Goal: Ask a question

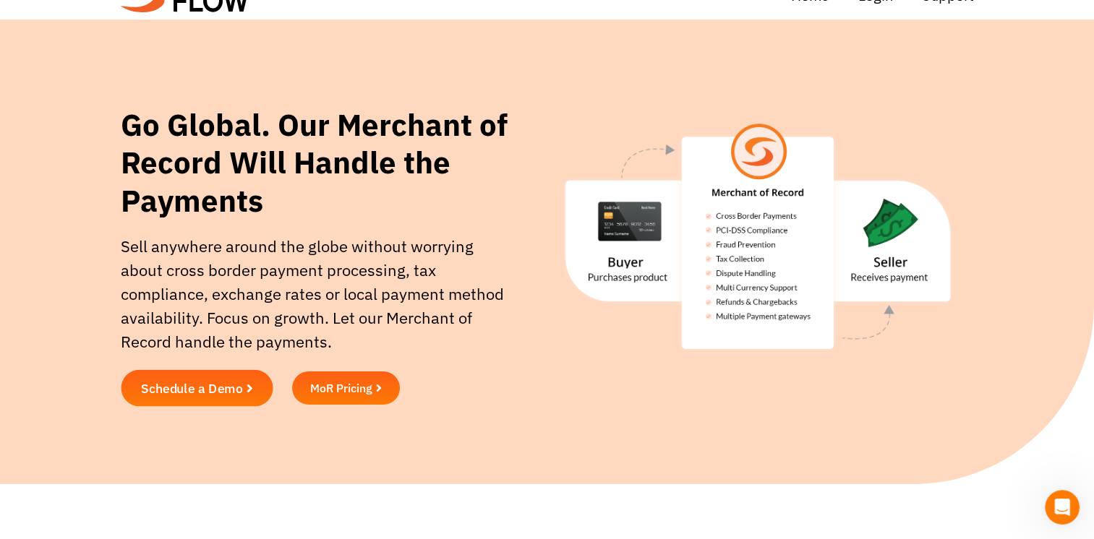
scroll to position [26, 0]
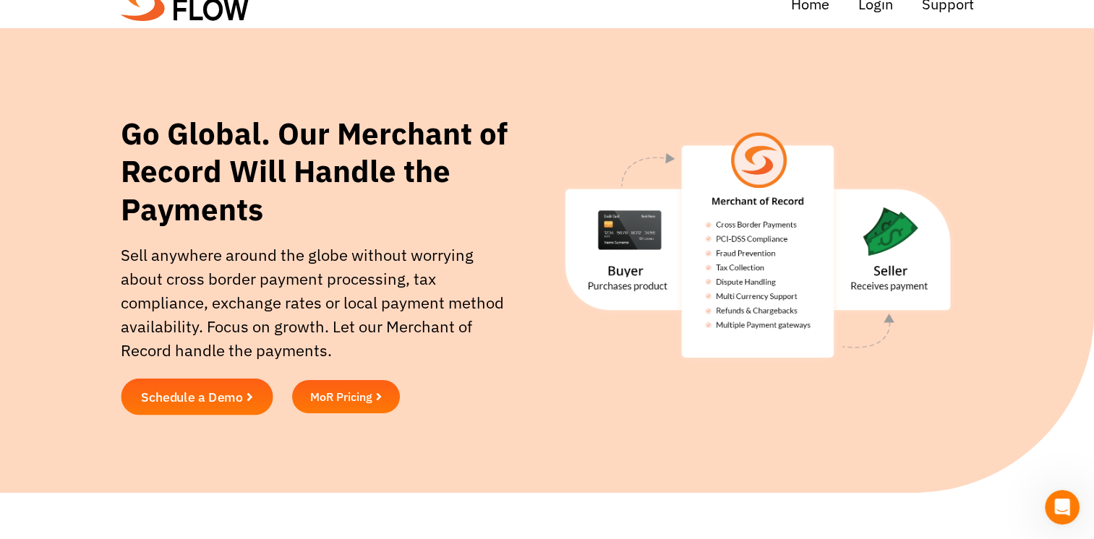
click at [184, 403] on span "Schedule a Demo" at bounding box center [191, 396] width 102 height 13
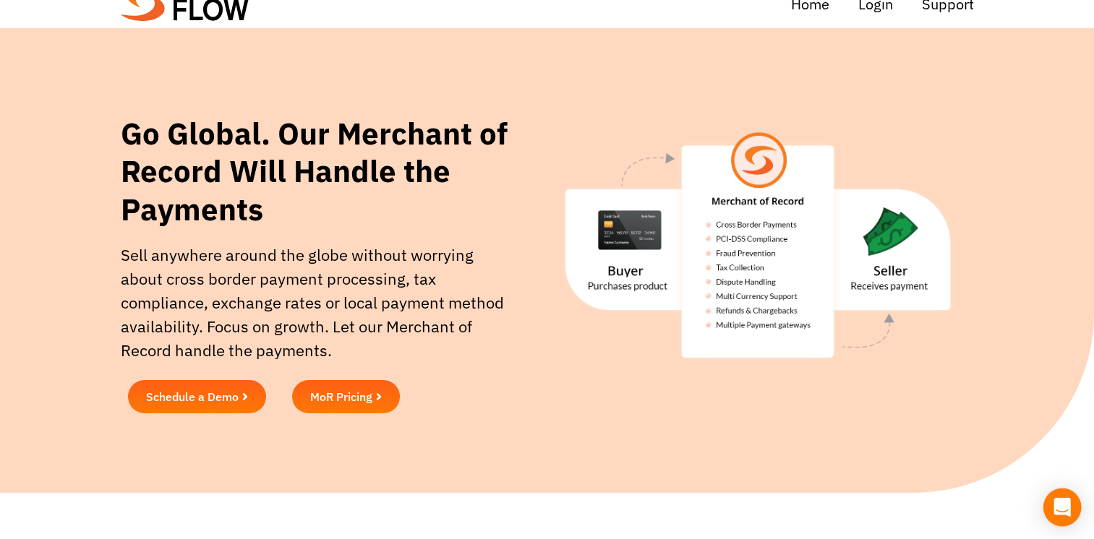
click at [1053, 500] on div "Open Intercom Messenger" at bounding box center [1062, 508] width 38 height 38
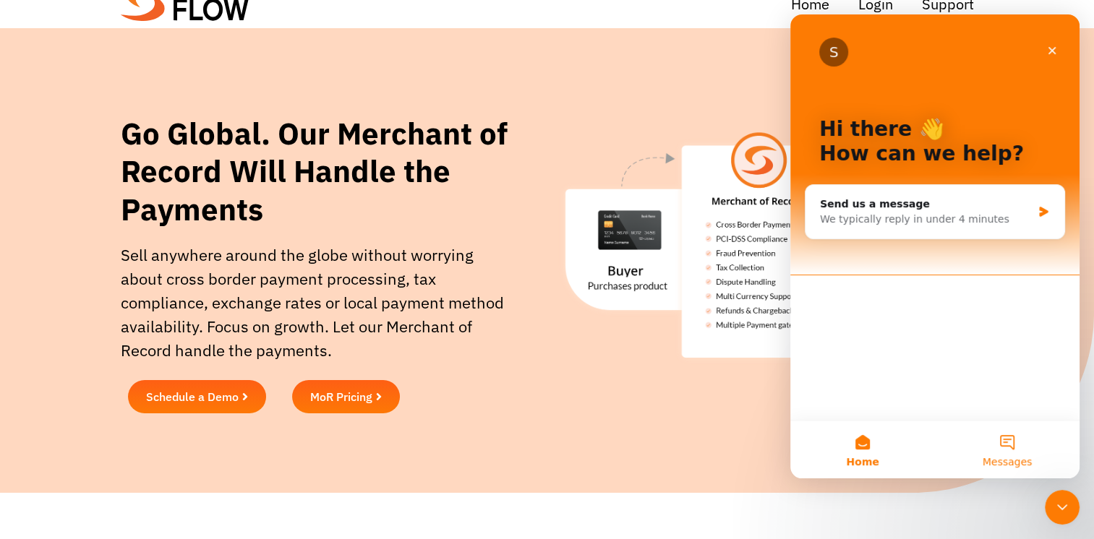
click at [1001, 450] on button "Messages" at bounding box center [1007, 450] width 145 height 58
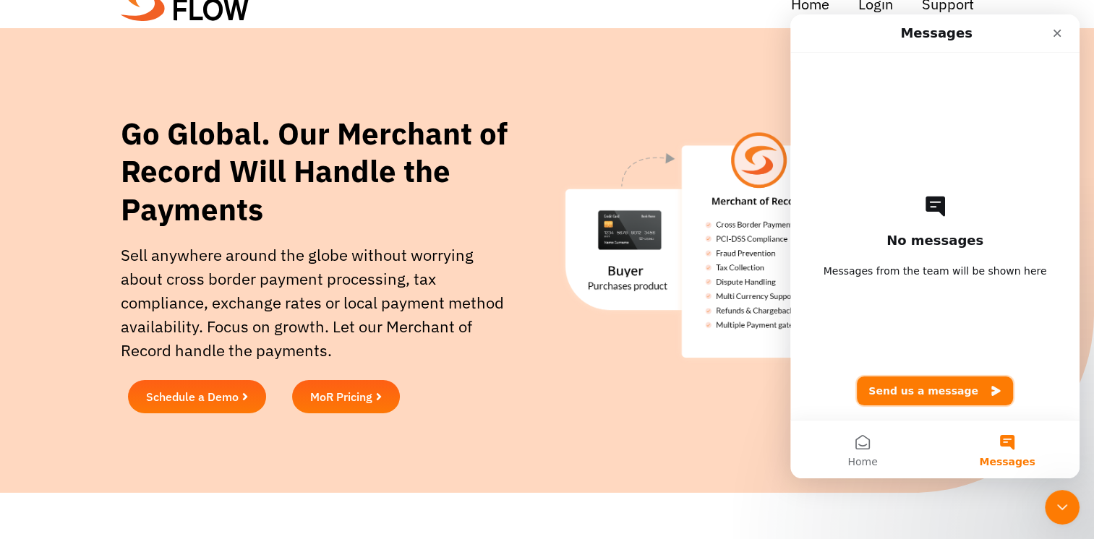
click at [925, 386] on button "Send us a message" at bounding box center [935, 391] width 156 height 29
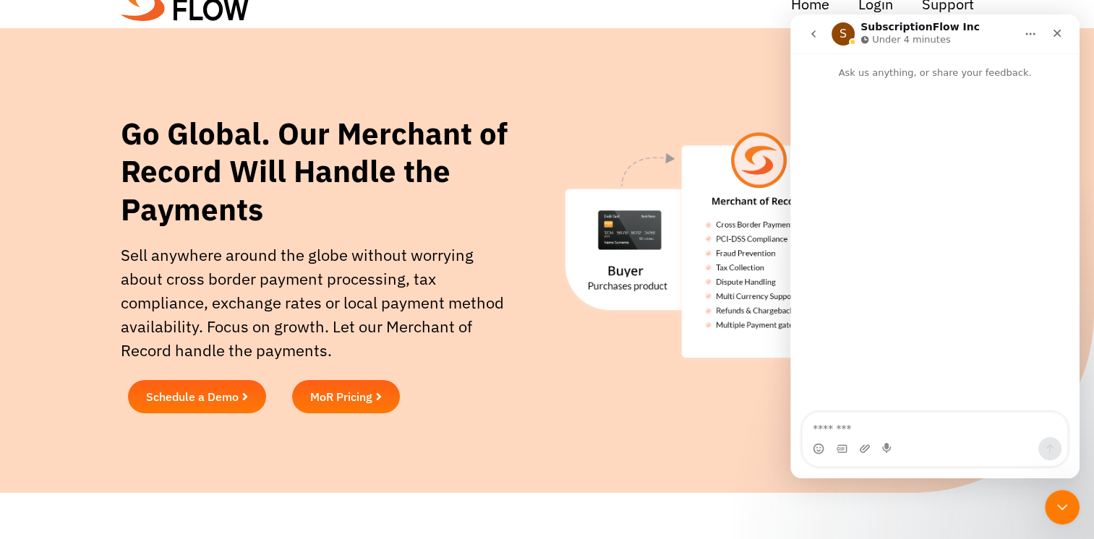
click at [853, 425] on textarea "Message…" at bounding box center [934, 425] width 265 height 25
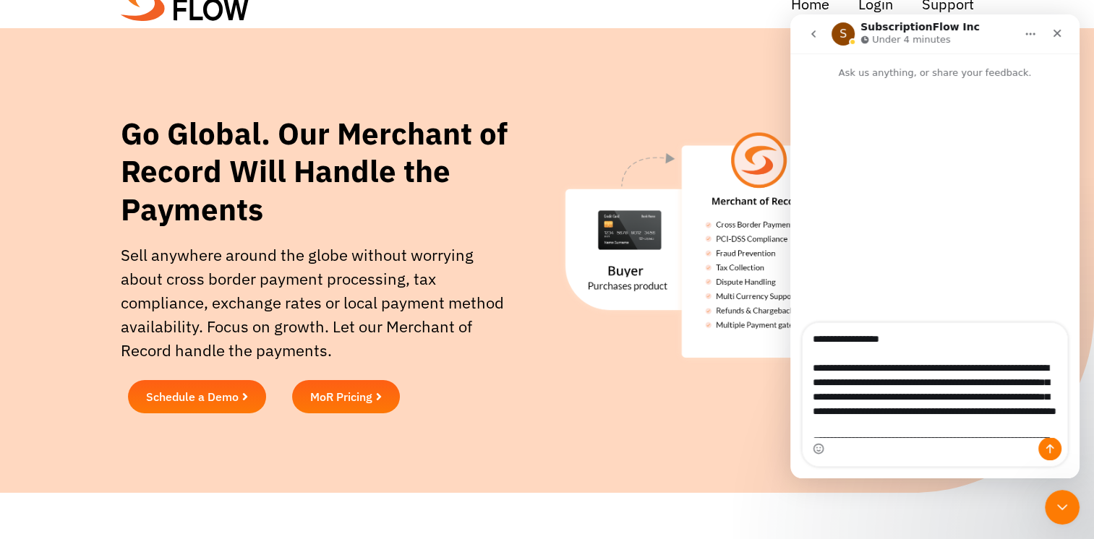
click at [897, 343] on textarea "Message…" at bounding box center [934, 380] width 265 height 114
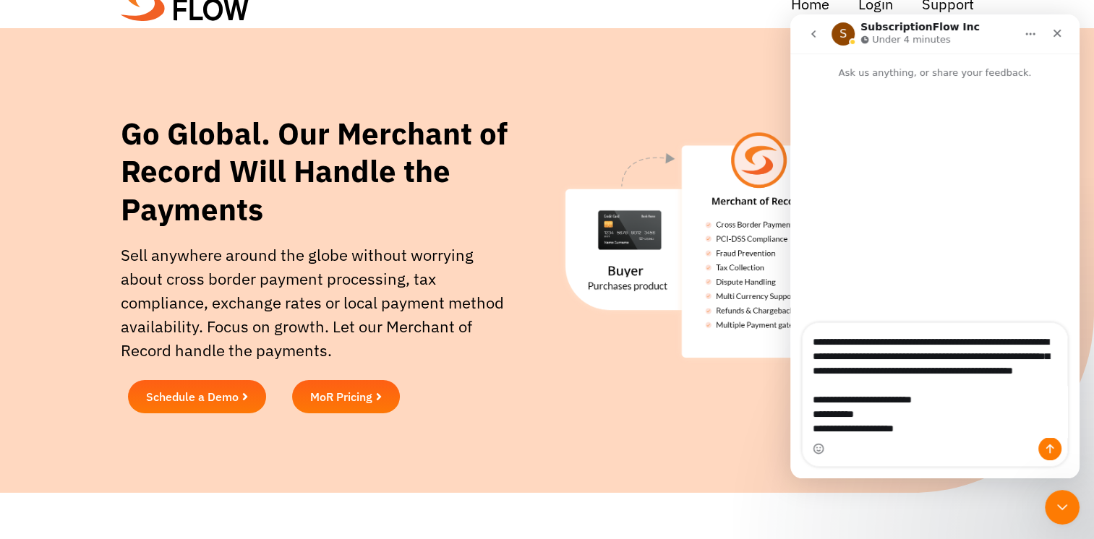
scroll to position [619, 0]
type textarea "**********"
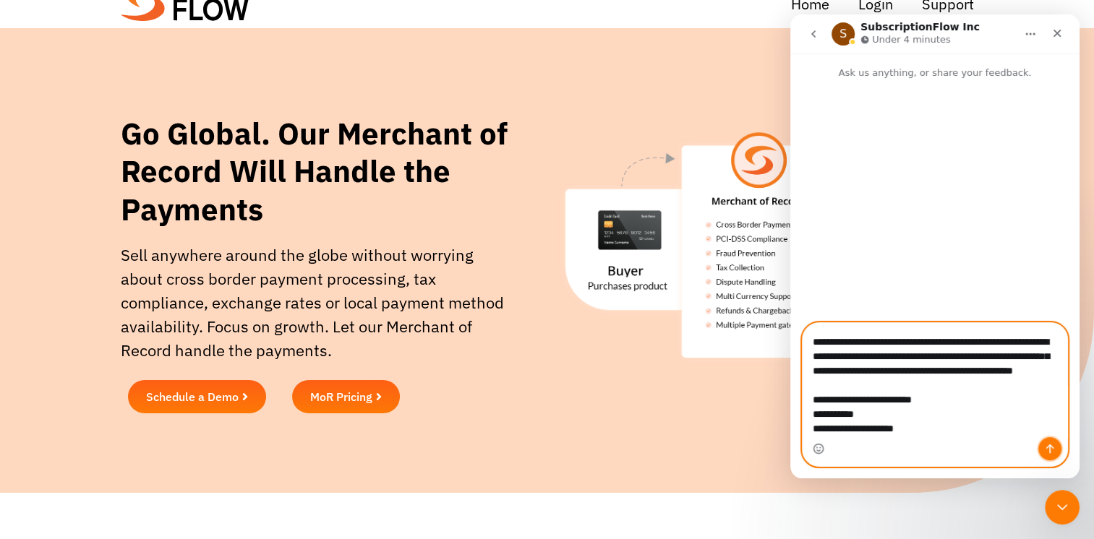
click at [1050, 453] on icon "Send a message…" at bounding box center [1050, 449] width 8 height 9
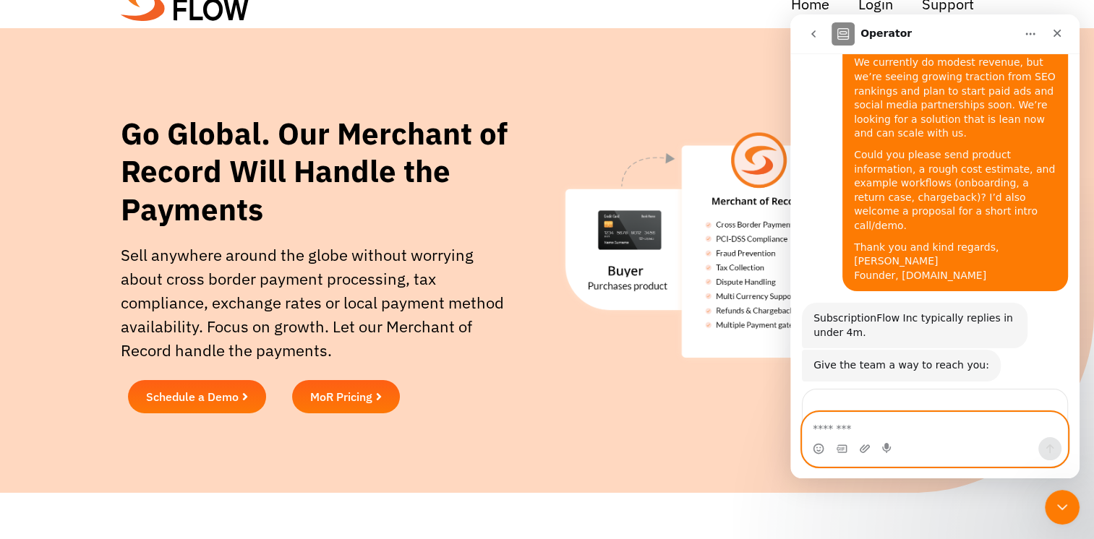
scroll to position [633, 0]
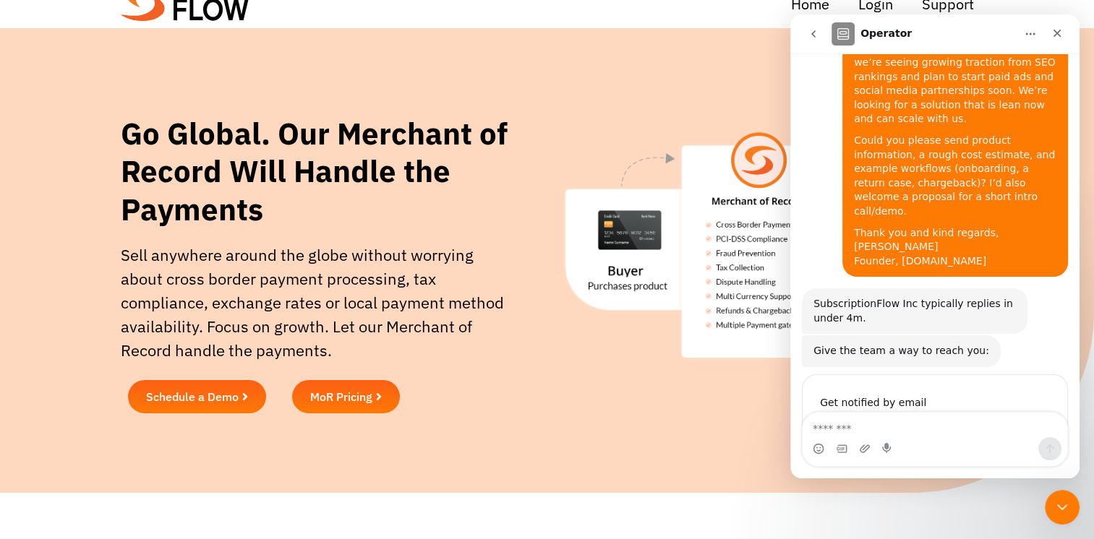
click at [864, 416] on input "Enter your email" at bounding box center [920, 430] width 201 height 29
click at [855, 416] on input "Enter your email" at bounding box center [920, 430] width 201 height 29
type input "**********"
click at [1029, 424] on icon "Submit" at bounding box center [1035, 430] width 12 height 12
